Goal: Task Accomplishment & Management: Use online tool/utility

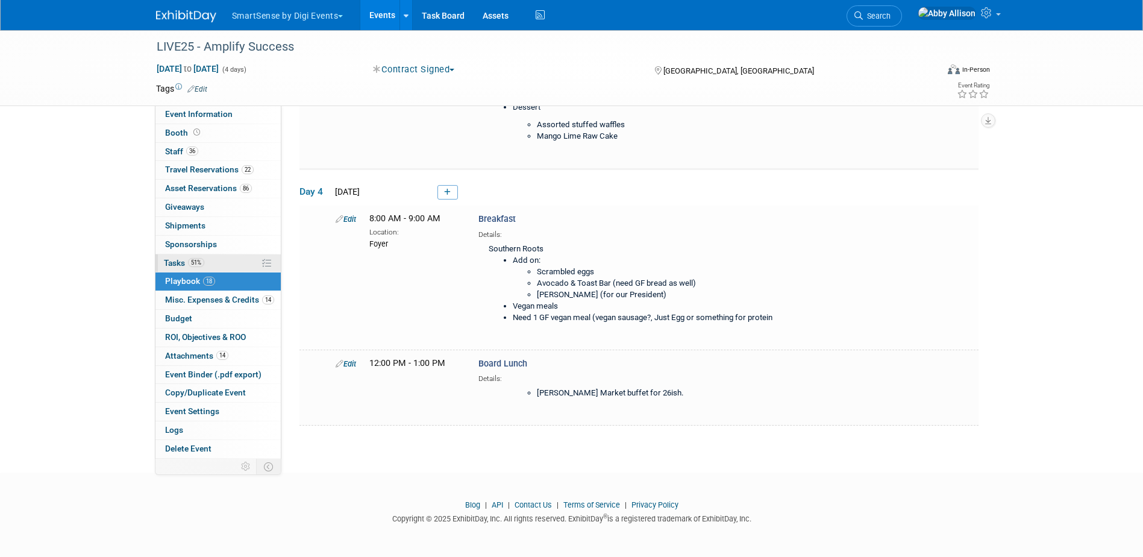
click at [175, 256] on link "51% Tasks 51%" at bounding box center [217, 263] width 125 height 18
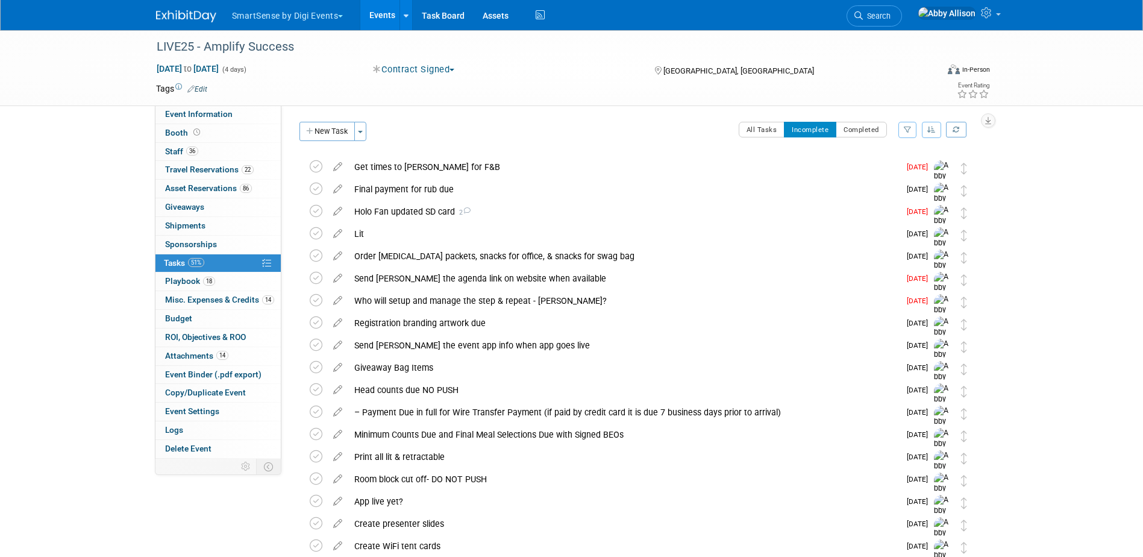
click at [932, 130] on icon "button" at bounding box center [932, 129] width 8 height 7
click at [908, 186] on link "By Due Date" at bounding box center [898, 185] width 86 height 17
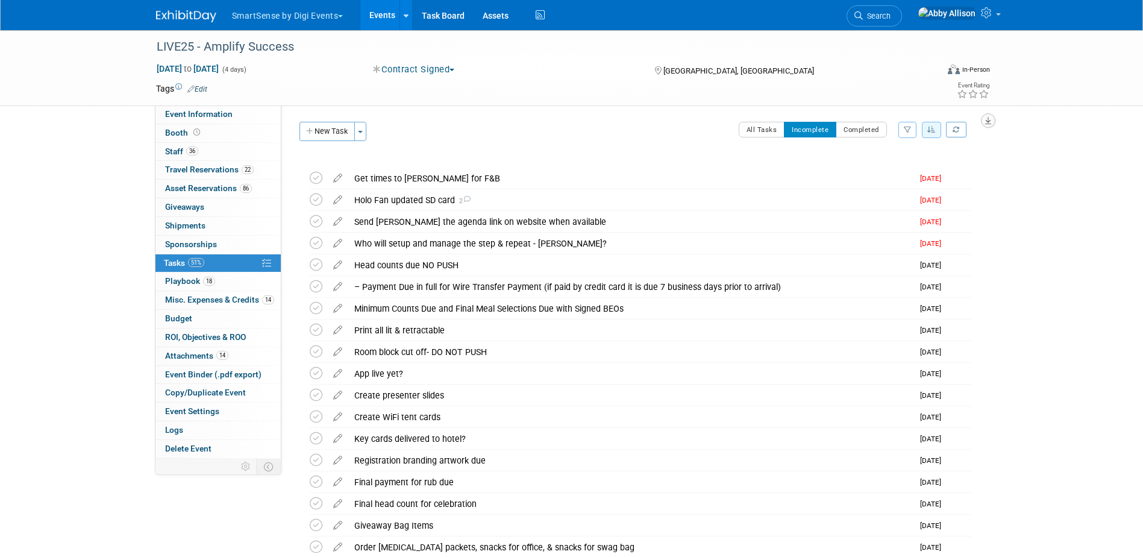
click at [988, 118] on icon "button" at bounding box center [988, 121] width 6 height 8
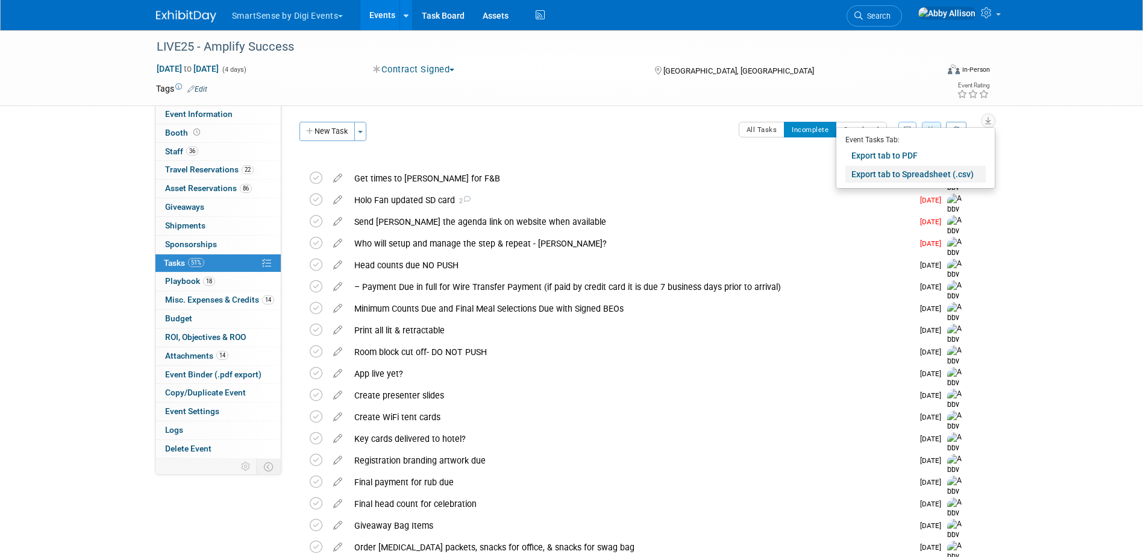
click at [872, 172] on link "Export tab to Spreadsheet (.csv)" at bounding box center [916, 174] width 140 height 17
click at [988, 125] on button "button" at bounding box center [988, 120] width 14 height 14
click at [936, 172] on link "Export tab to Spreadsheet (.csv)" at bounding box center [916, 174] width 140 height 17
click at [755, 99] on div "Tags Edit Event Rating" at bounding box center [573, 91] width 853 height 21
click at [987, 122] on icon "button" at bounding box center [988, 121] width 6 height 8
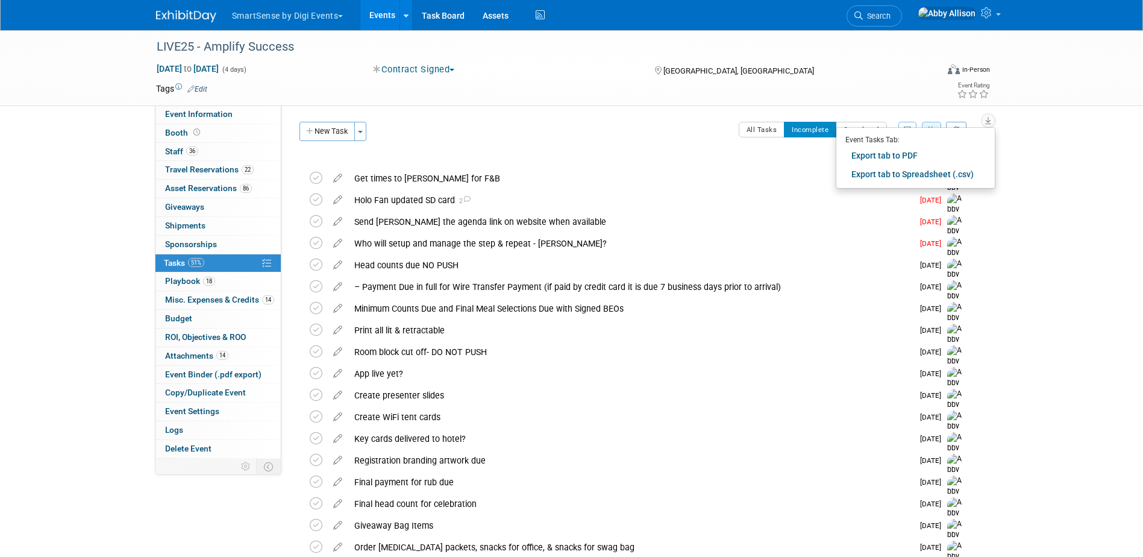
click at [946, 111] on div "Industry: All Education Convenience Stores Costumer Connects Food Services Groc…" at bounding box center [634, 281] width 706 height 353
click at [985, 122] on icon "button" at bounding box center [988, 121] width 6 height 8
